Goal: Check status: Check status

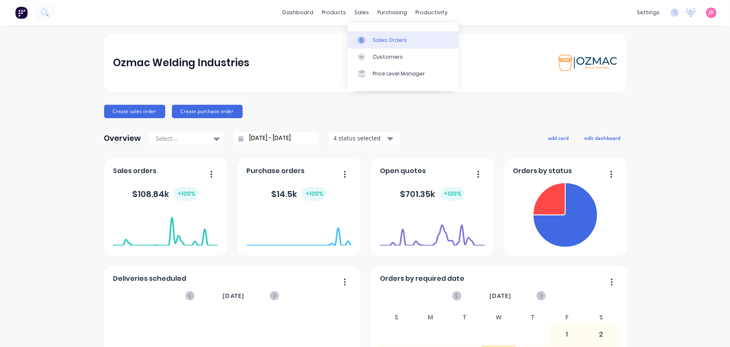
click at [372, 40] on link "Sales Orders" at bounding box center [403, 39] width 111 height 17
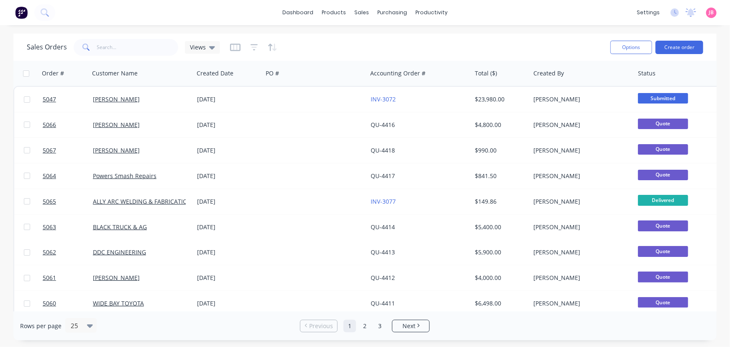
click at [443, 46] on div "Sales Orders Views" at bounding box center [315, 47] width 577 height 21
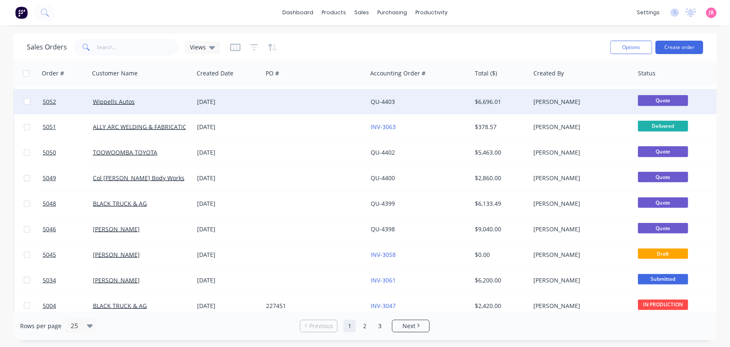
scroll to position [416, 0]
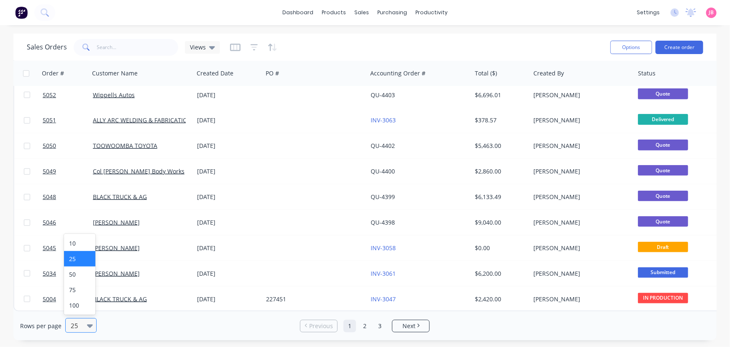
click at [85, 328] on div "25" at bounding box center [77, 325] width 20 height 14
click at [78, 303] on div "100" at bounding box center [79, 304] width 31 height 15
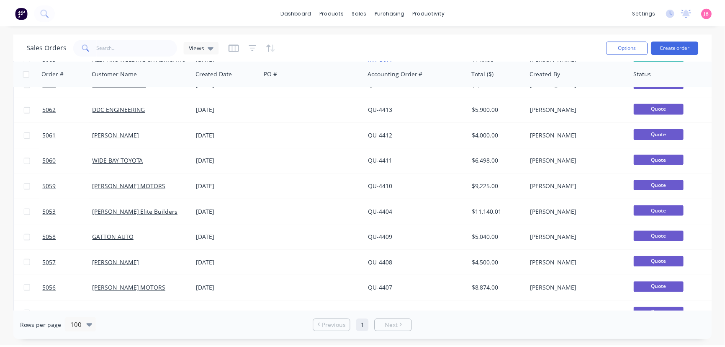
scroll to position [0, 0]
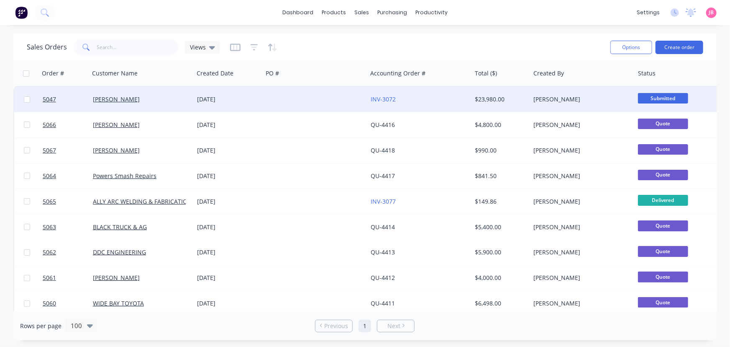
click at [517, 101] on div "$23,980.00" at bounding box center [499, 99] width 49 height 8
